Goal: Information Seeking & Learning: Learn about a topic

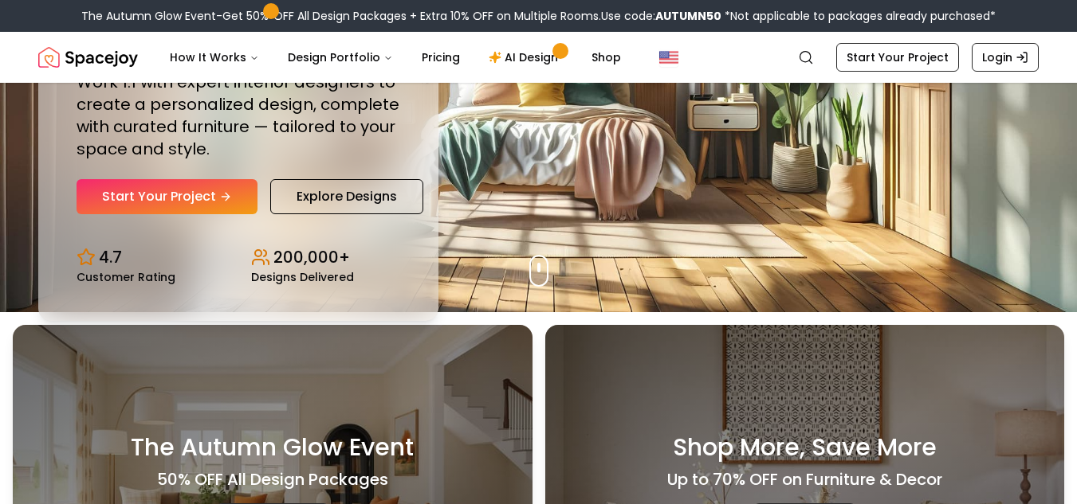
scroll to position [193, 0]
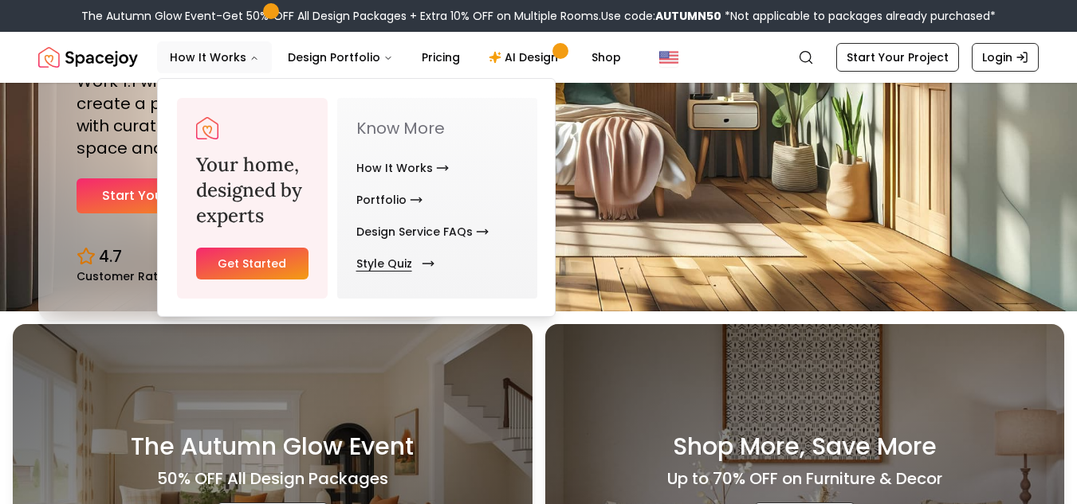
click at [371, 255] on link "Style Quiz" at bounding box center [392, 264] width 72 height 32
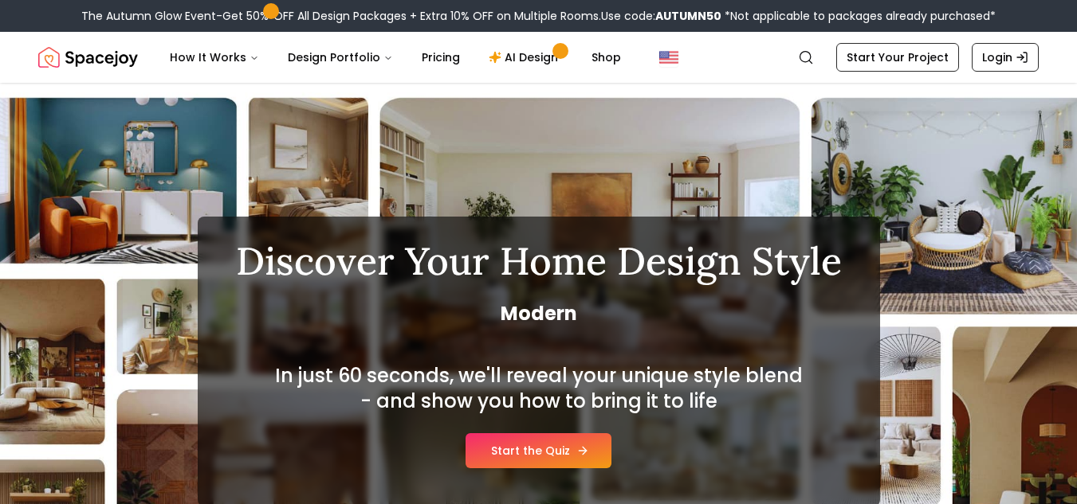
click at [536, 439] on link "Start the Quiz" at bounding box center [538, 450] width 146 height 35
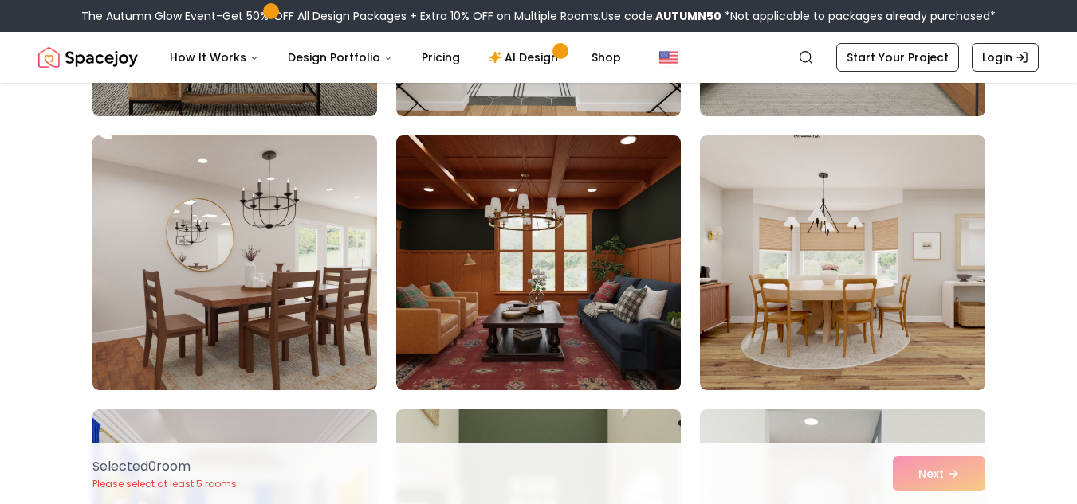
scroll to position [1209, 0]
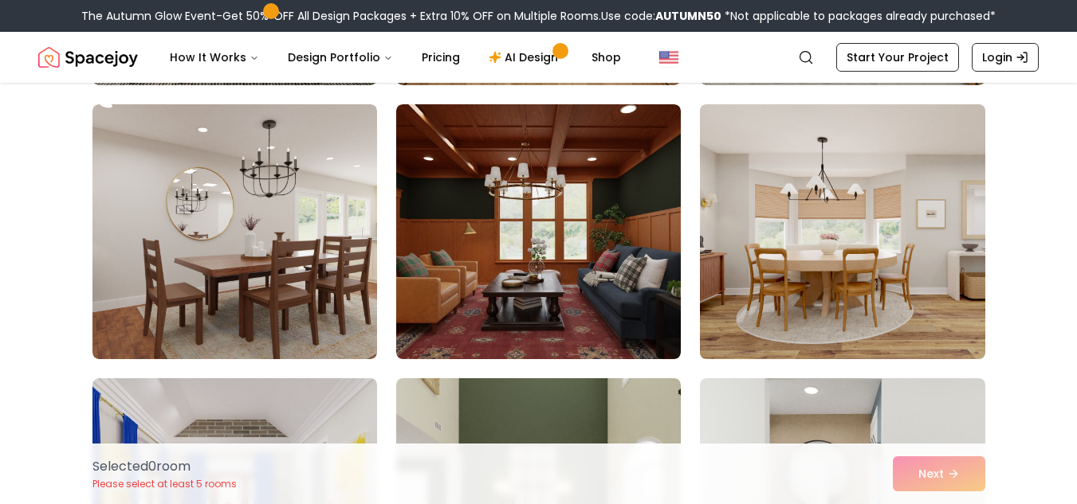
click at [776, 310] on img at bounding box center [841, 232] width 299 height 268
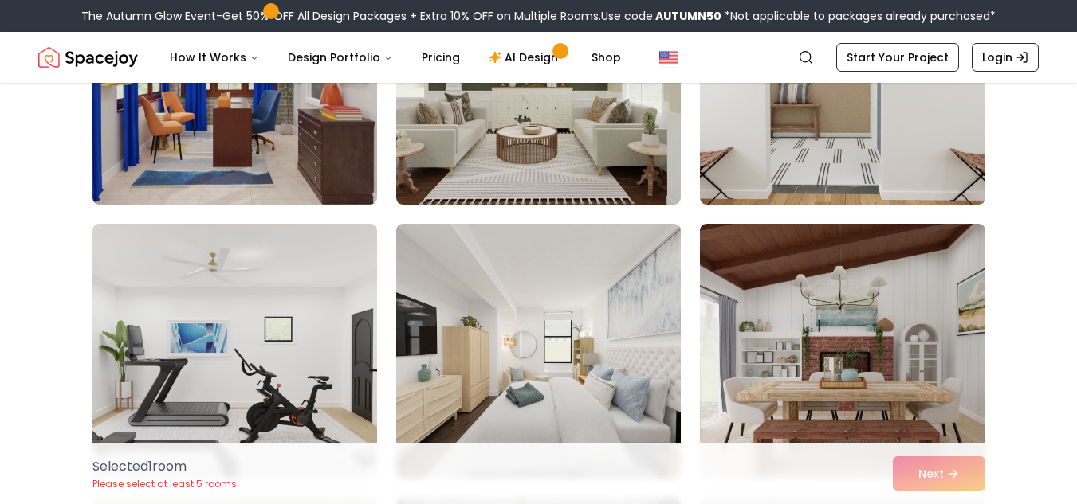
scroll to position [1638, 0]
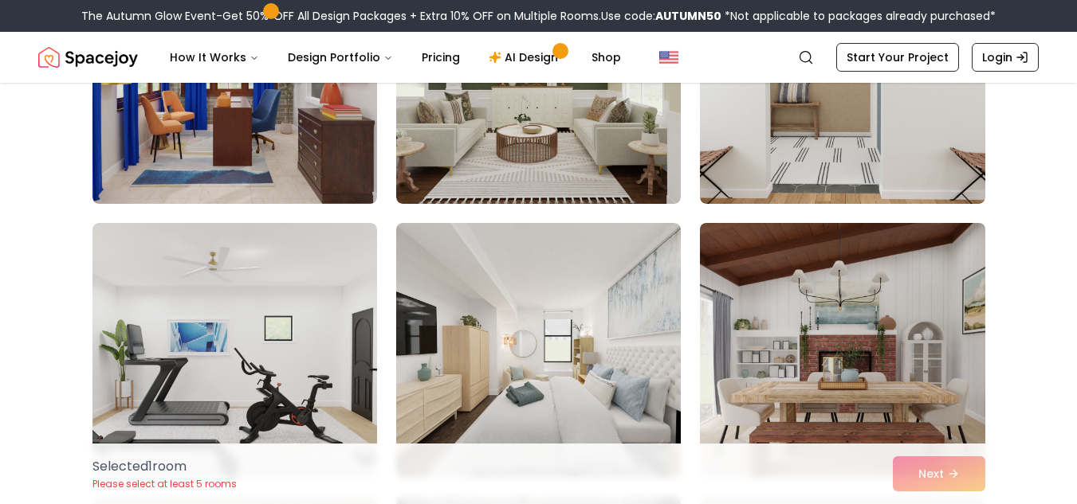
click at [790, 338] on img at bounding box center [841, 351] width 299 height 268
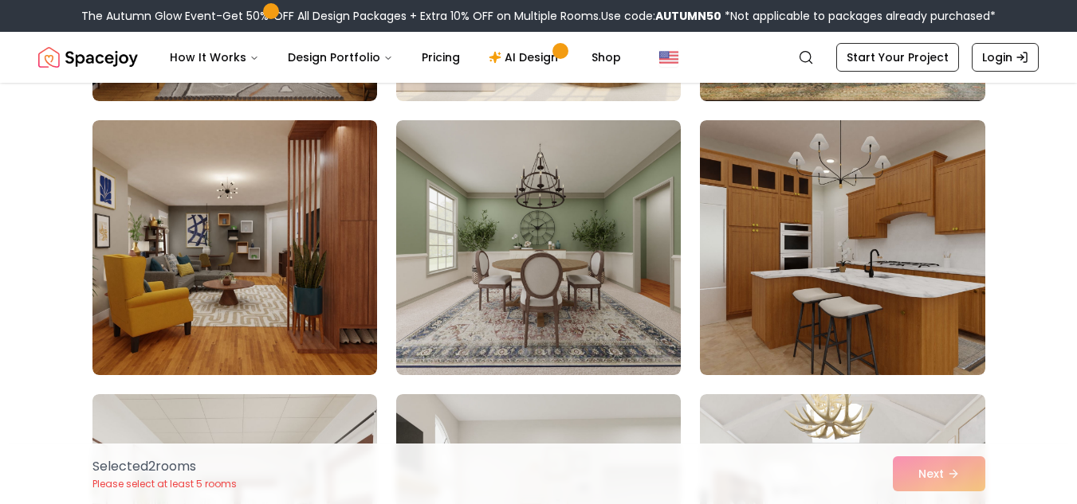
scroll to position [3113, 0]
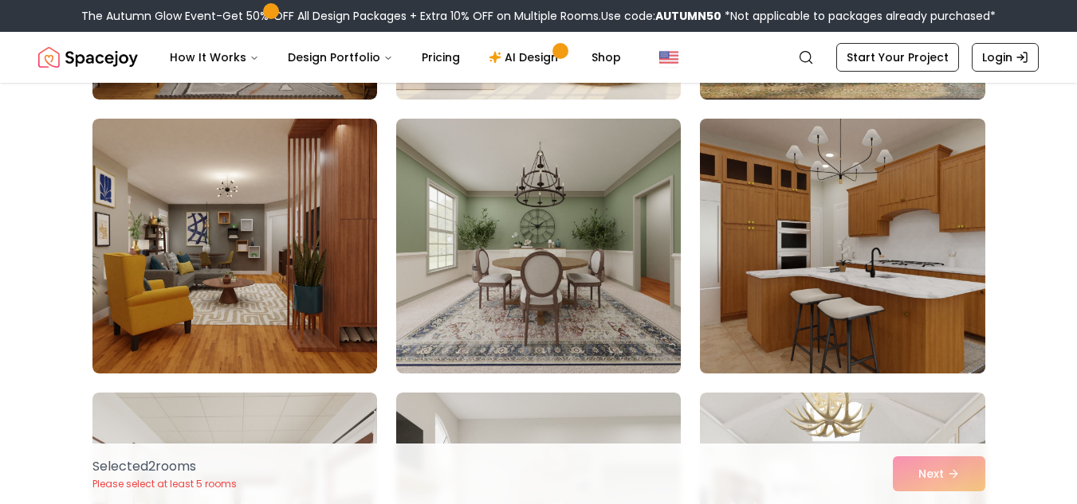
click at [786, 301] on img at bounding box center [841, 246] width 299 height 268
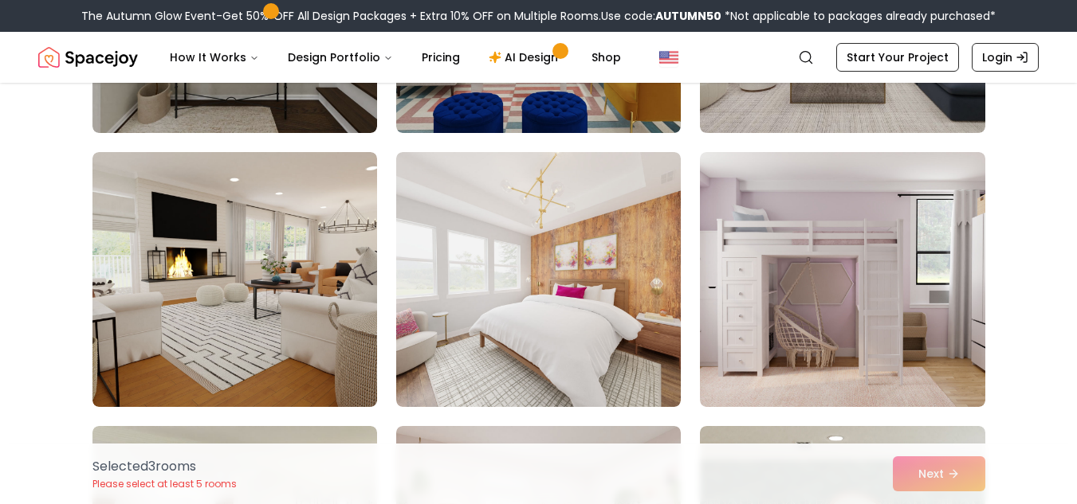
scroll to position [4725, 0]
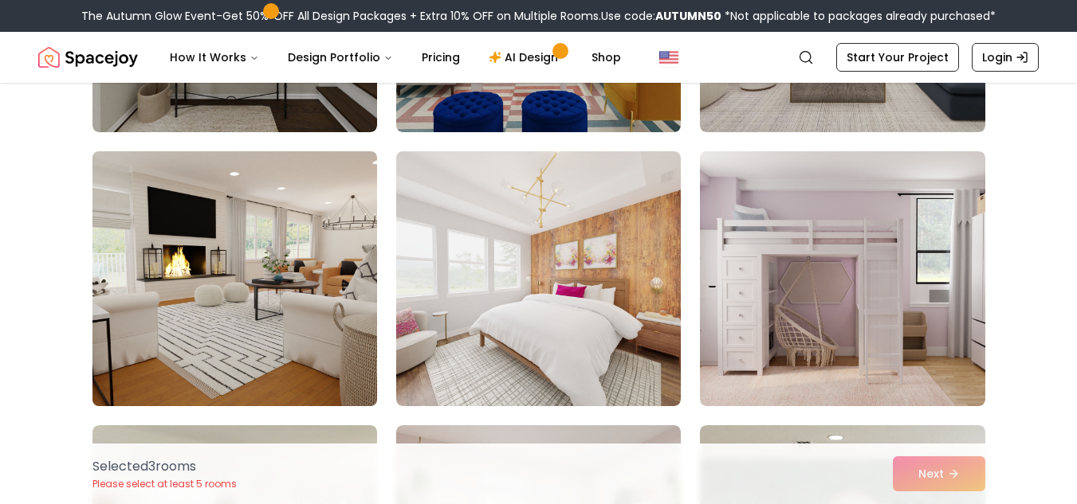
click at [245, 269] on img at bounding box center [234, 279] width 299 height 268
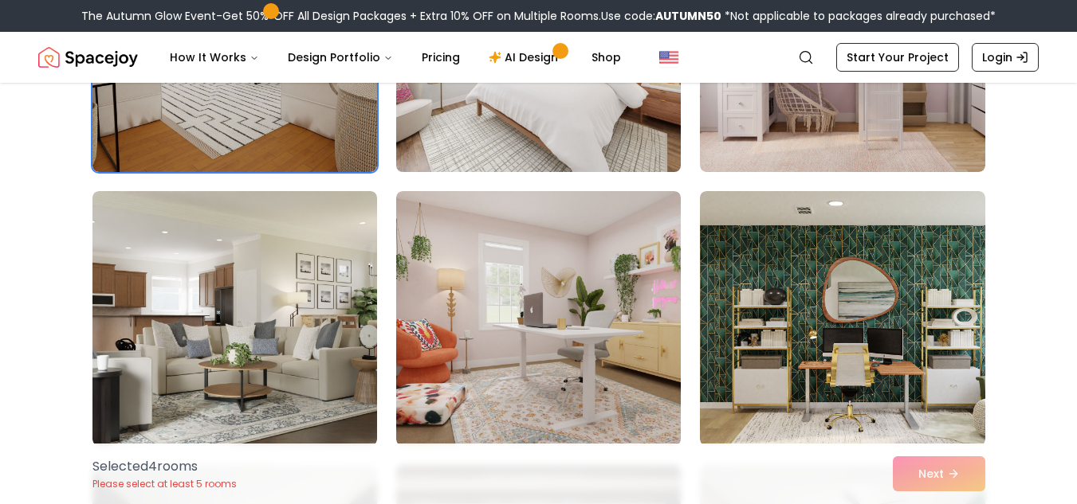
scroll to position [4959, 0]
click at [590, 270] on img at bounding box center [538, 319] width 284 height 255
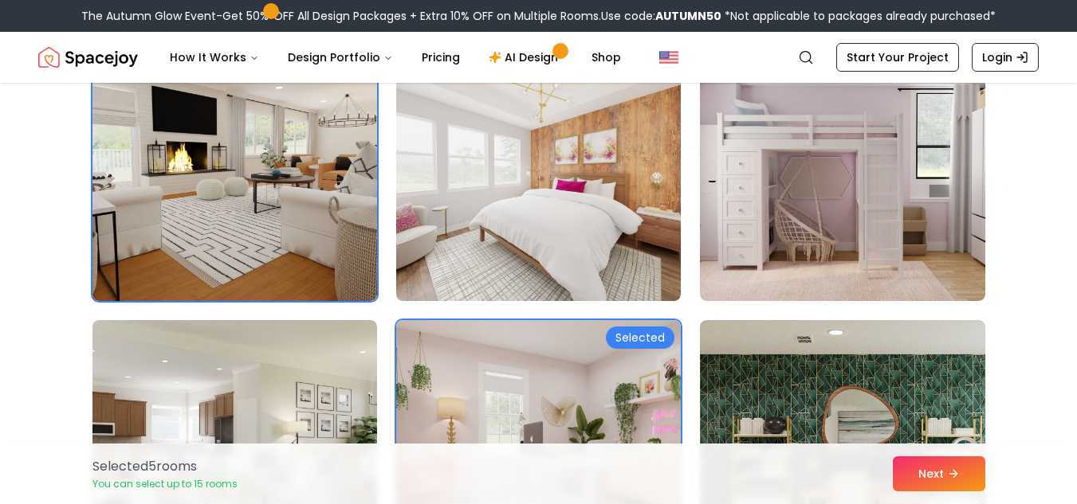
scroll to position [4829, 0]
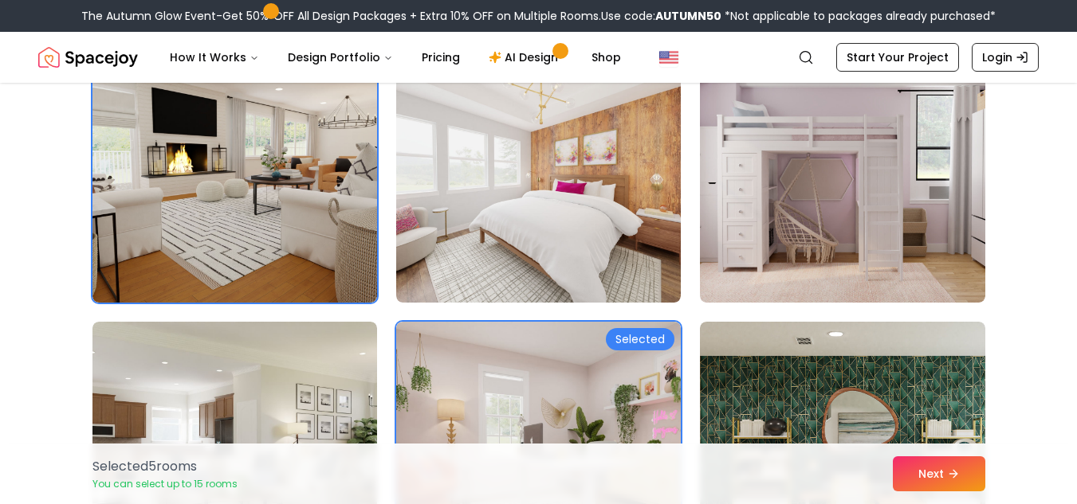
click at [785, 256] on img at bounding box center [842, 175] width 284 height 255
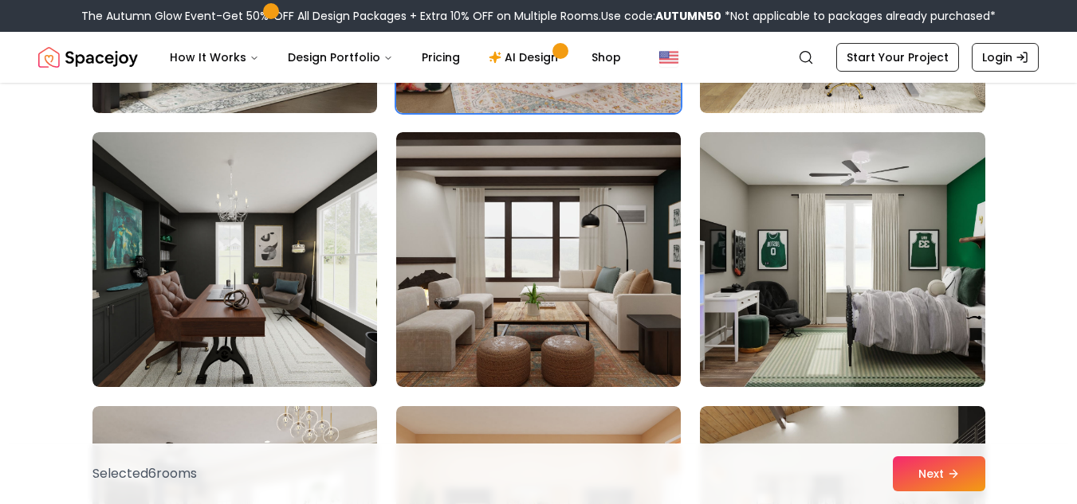
scroll to position [5294, 0]
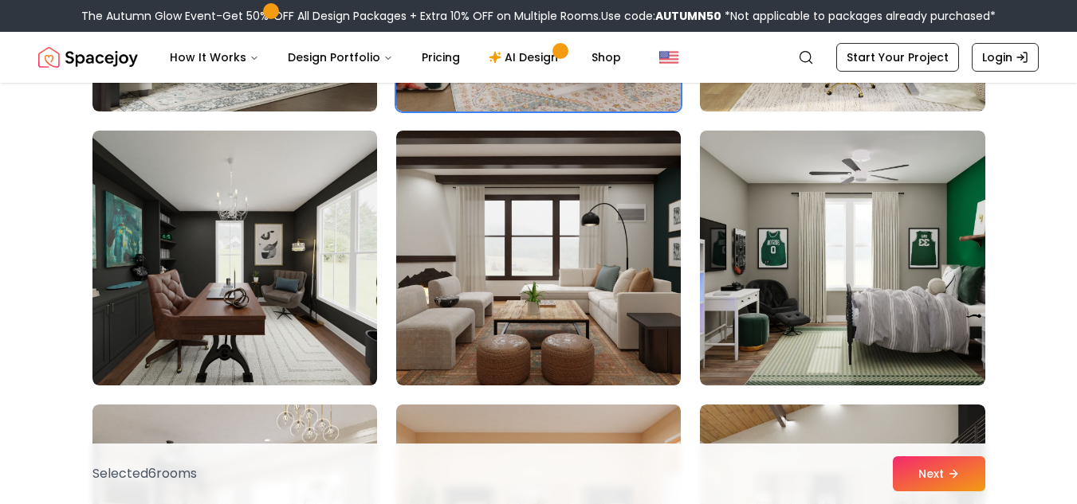
click at [785, 256] on img at bounding box center [842, 258] width 284 height 255
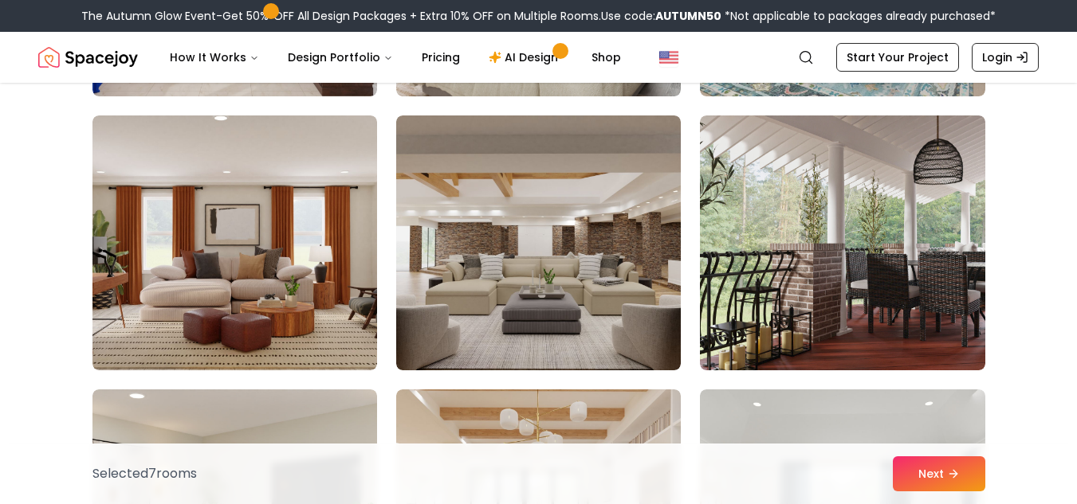
scroll to position [6406, 0]
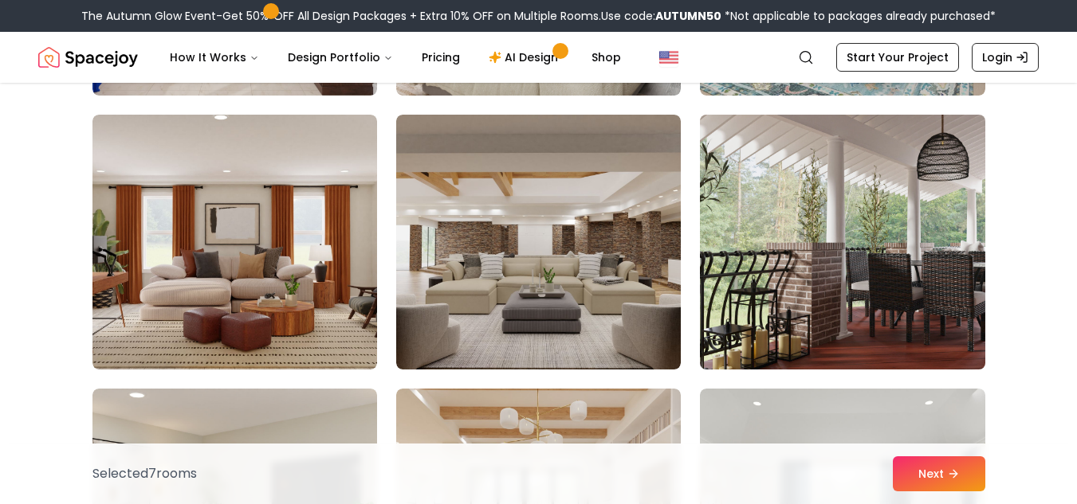
click at [785, 256] on img at bounding box center [841, 242] width 299 height 268
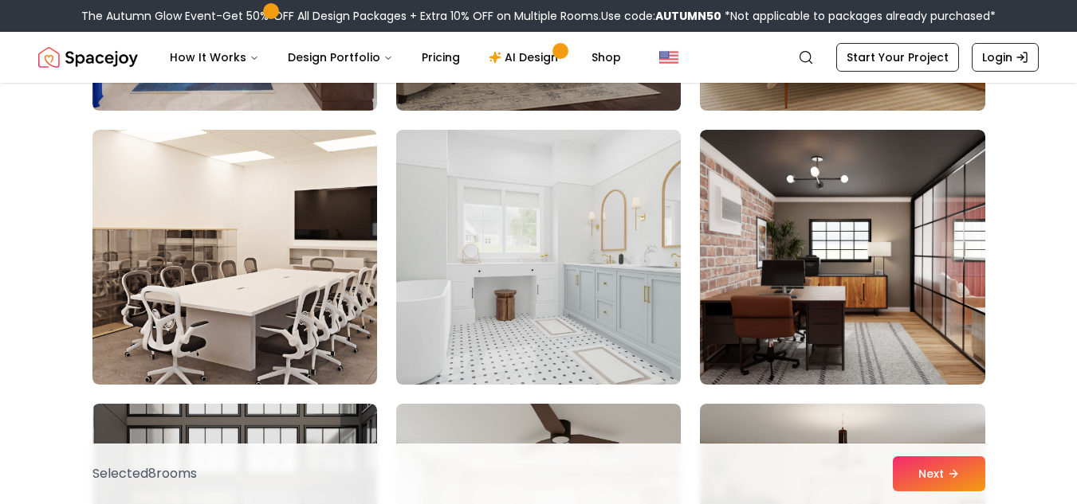
scroll to position [7214, 0]
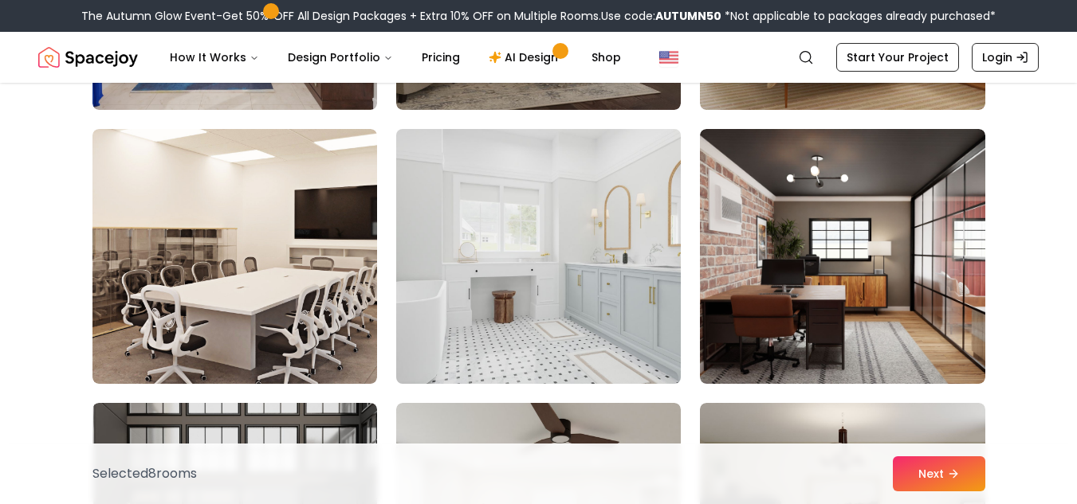
click at [527, 267] on img at bounding box center [538, 257] width 299 height 268
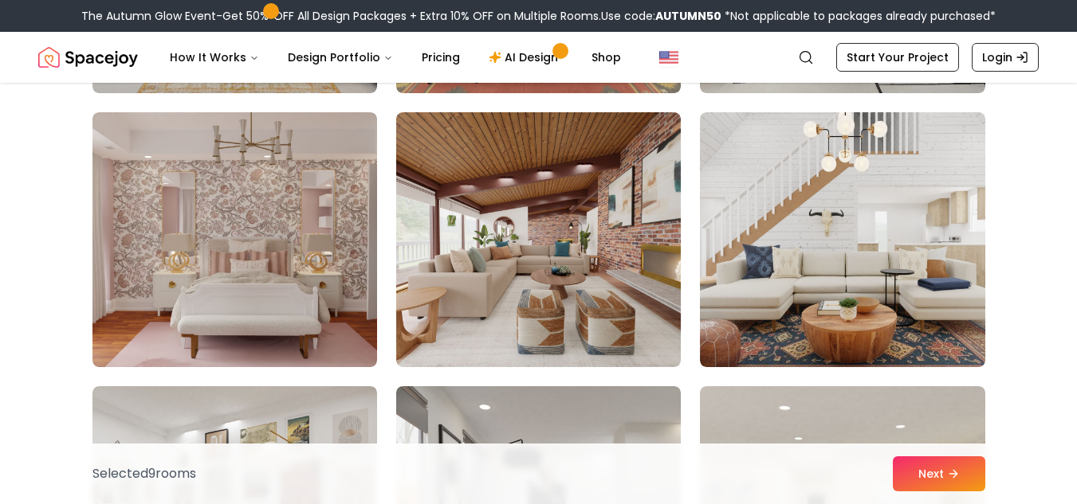
scroll to position [8054, 0]
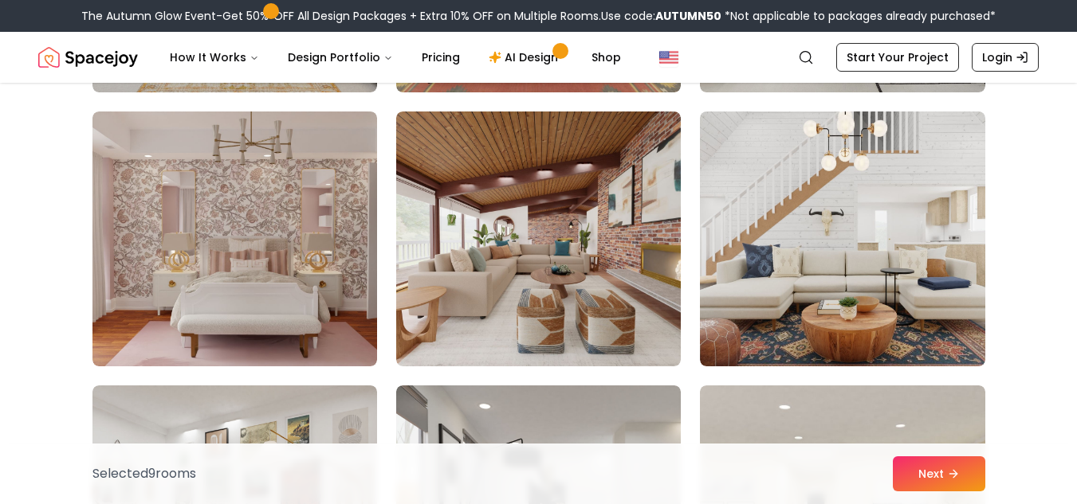
click at [527, 267] on img at bounding box center [538, 239] width 284 height 255
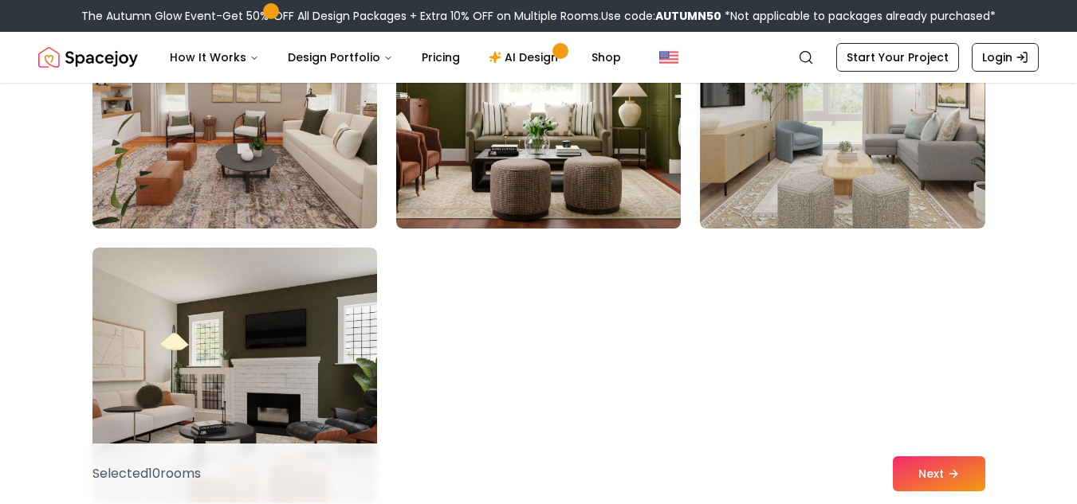
scroll to position [9015, 0]
click at [950, 479] on icon at bounding box center [956, 474] width 13 height 13
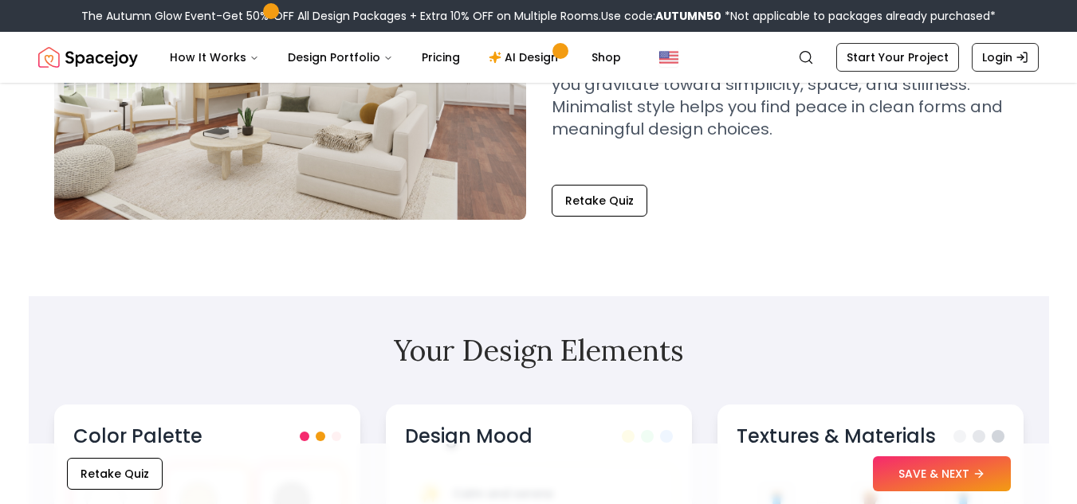
scroll to position [229, 0]
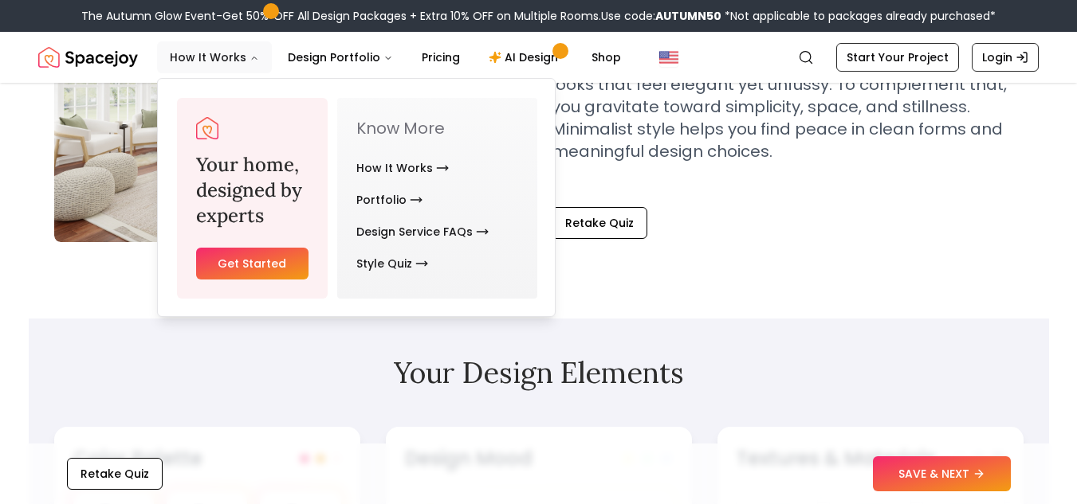
click at [201, 60] on button "How It Works" at bounding box center [214, 57] width 115 height 32
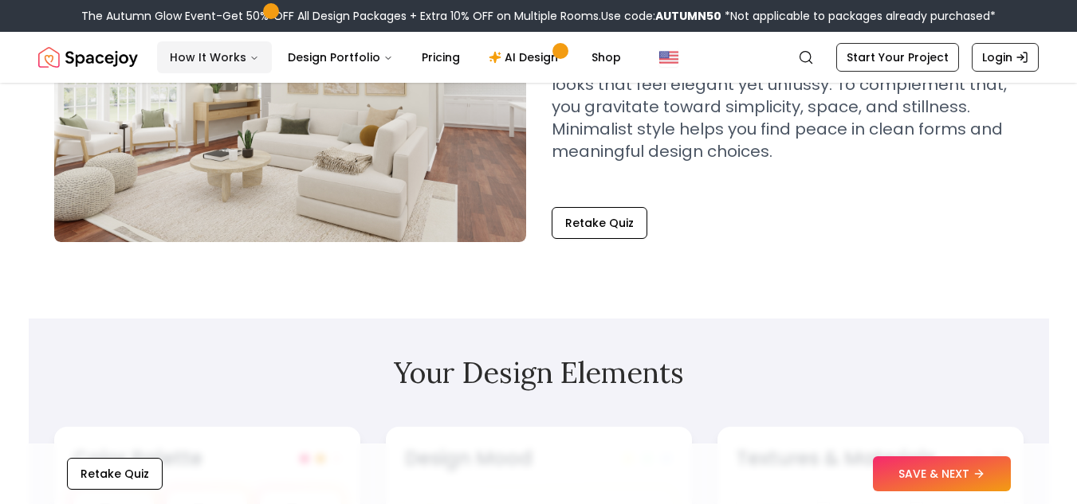
click at [256, 60] on button "How It Works" at bounding box center [214, 57] width 115 height 32
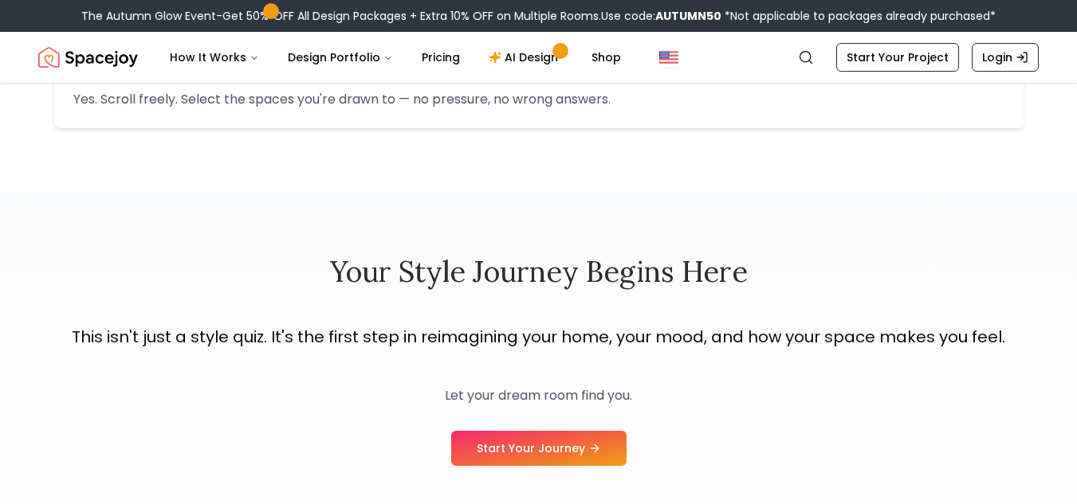
scroll to position [2073, 0]
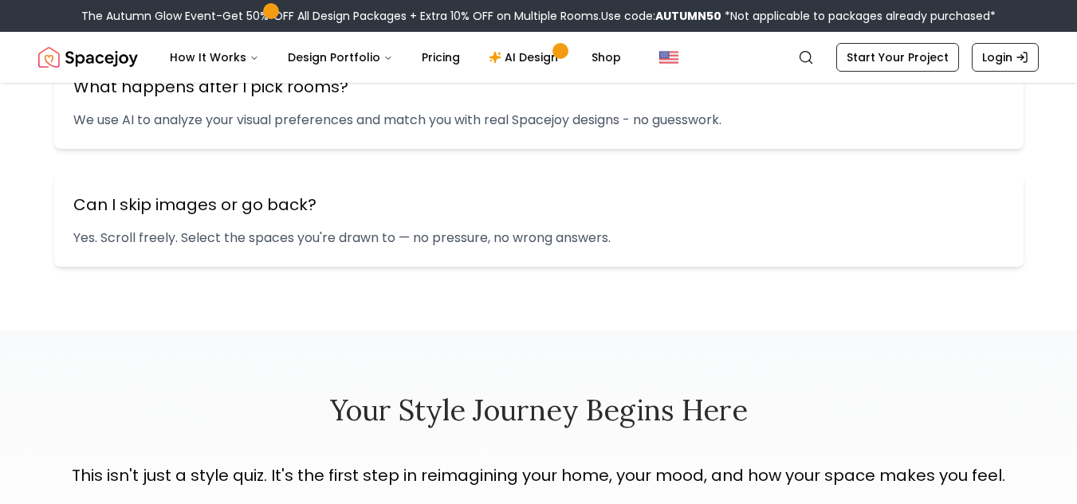
scroll to position [1495, 0]
